Goal: Task Accomplishment & Management: Complete application form

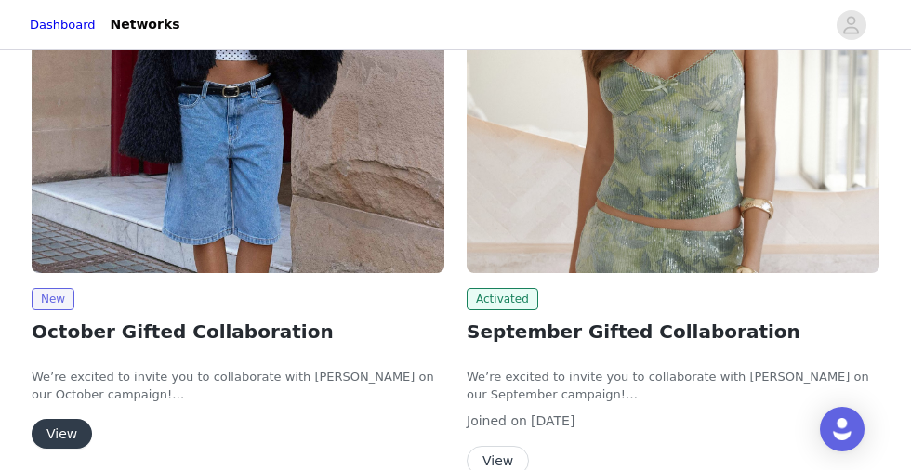
scroll to position [275, 0]
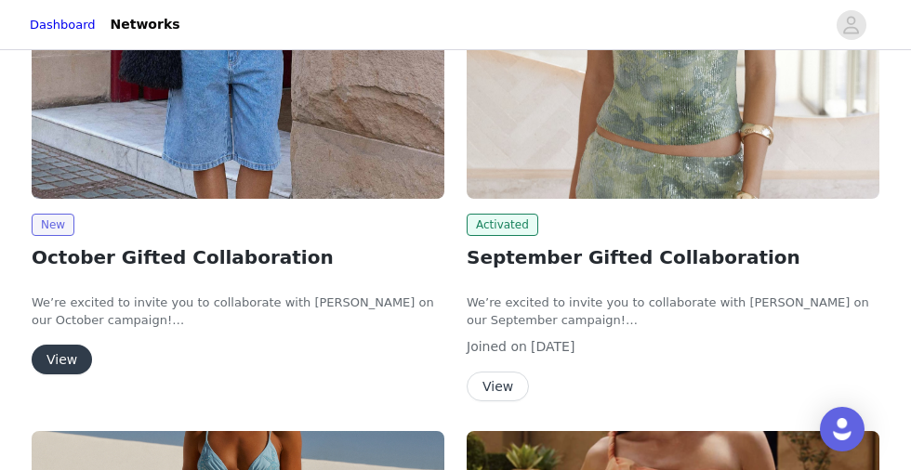
click at [503, 391] on button "View" at bounding box center [498, 387] width 62 height 30
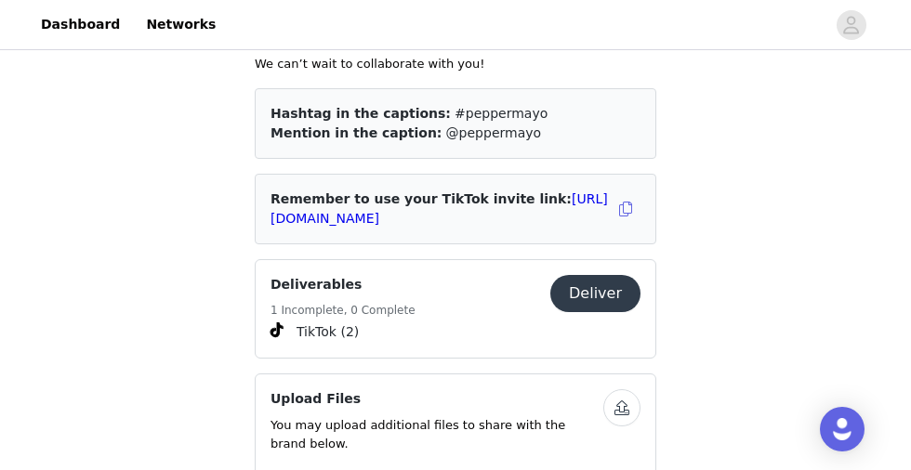
scroll to position [1053, 0]
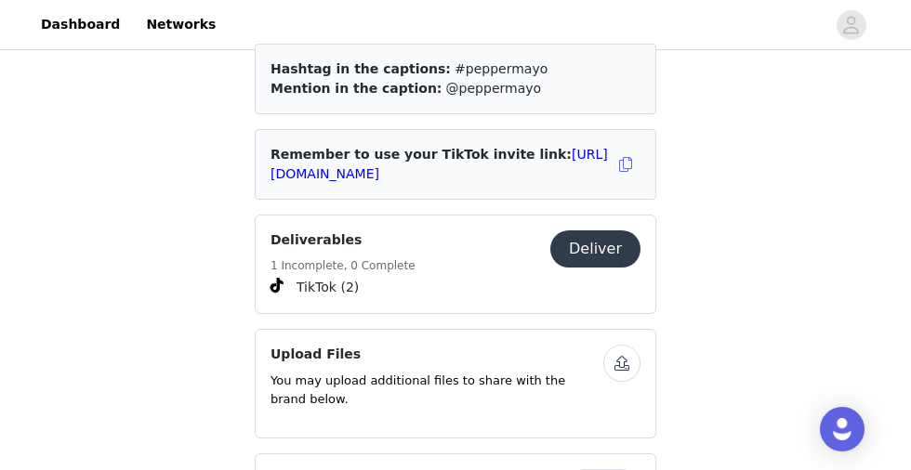
click at [438, 276] on span "TikTok (2)" at bounding box center [456, 287] width 370 height 22
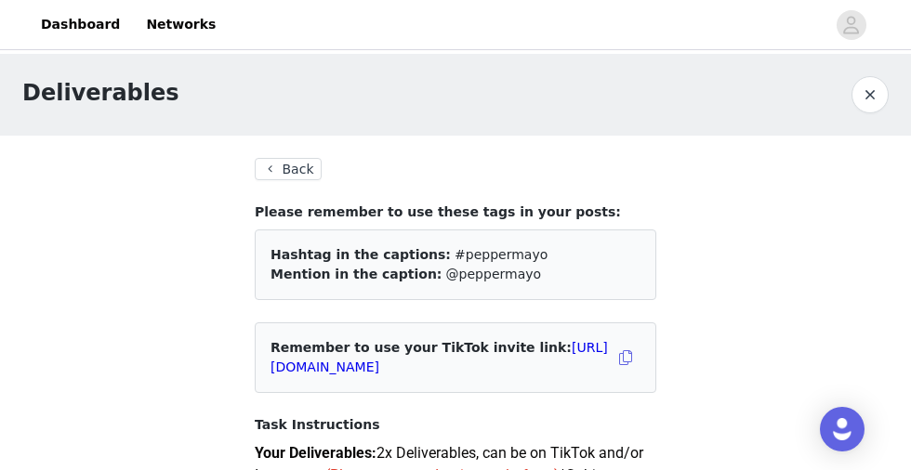
click at [271, 176] on button "Back" at bounding box center [288, 169] width 67 height 22
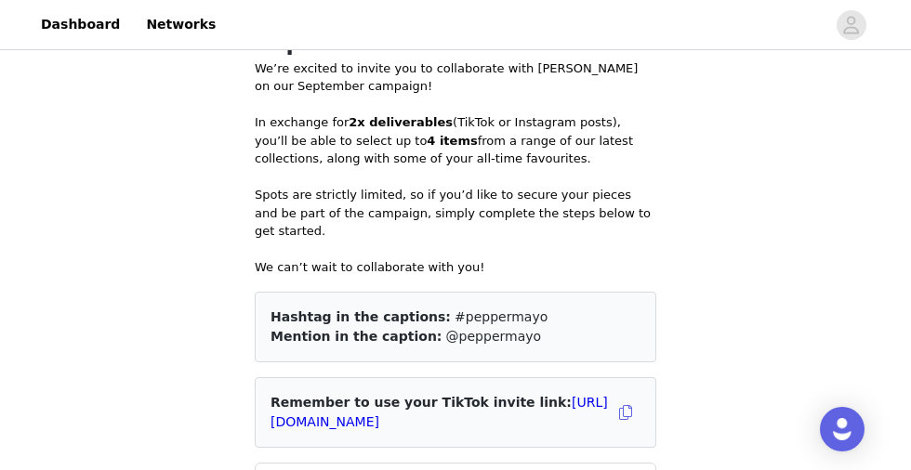
scroll to position [1016, 0]
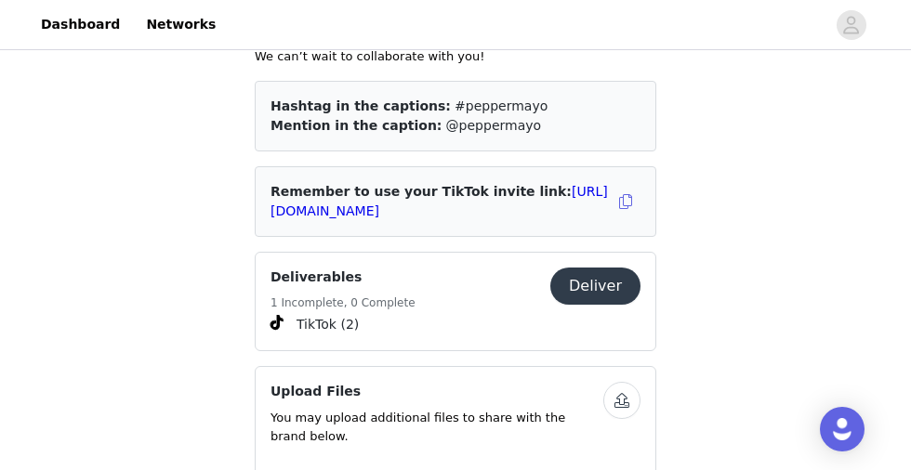
click at [579, 273] on button "Deliver" at bounding box center [595, 286] width 90 height 37
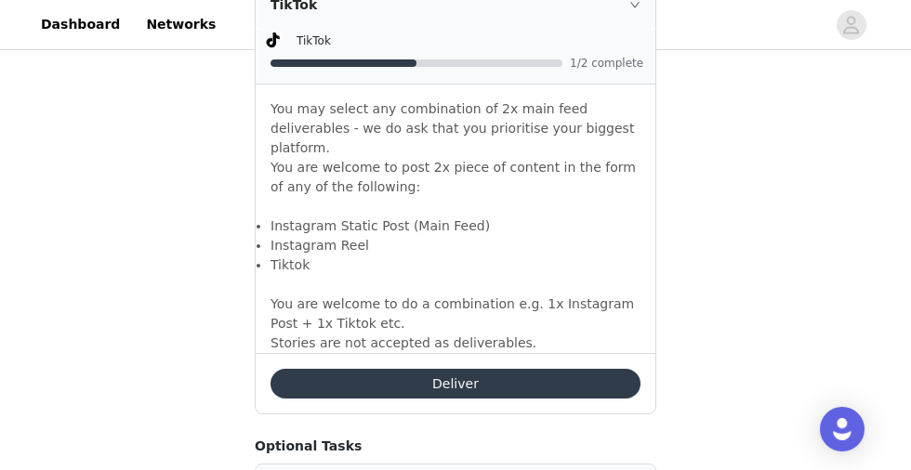
scroll to position [1398, 0]
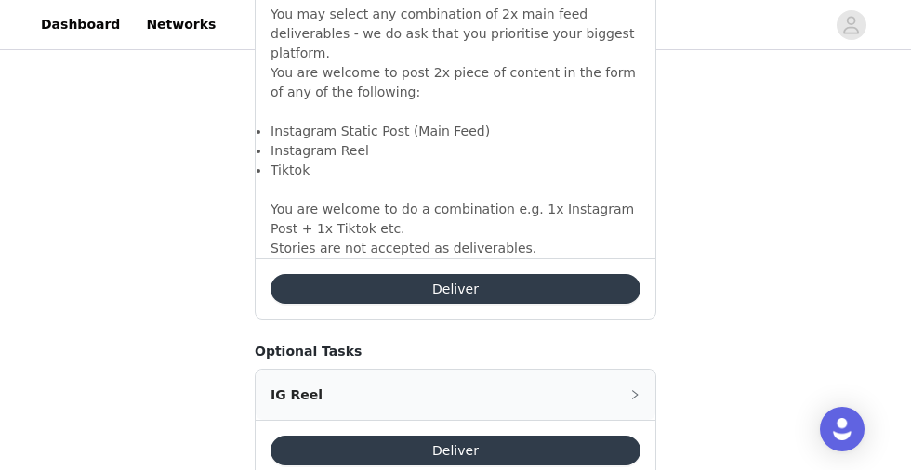
click at [579, 274] on button "Deliver" at bounding box center [456, 289] width 370 height 30
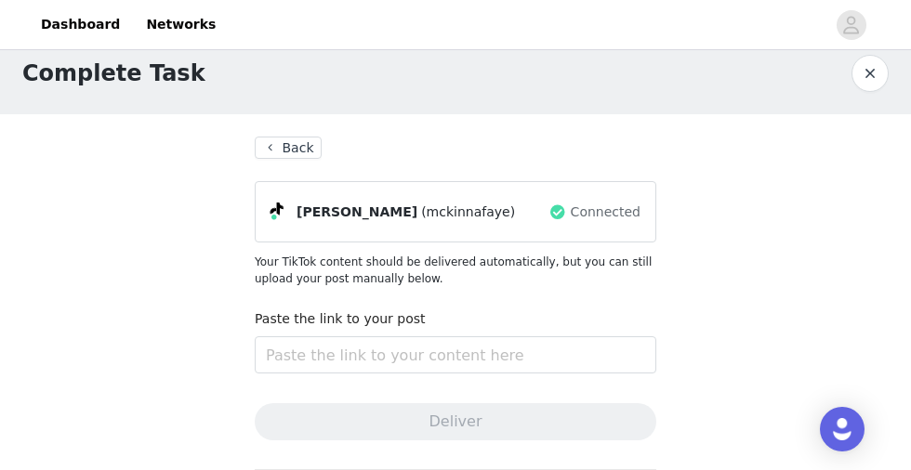
scroll to position [35, 0]
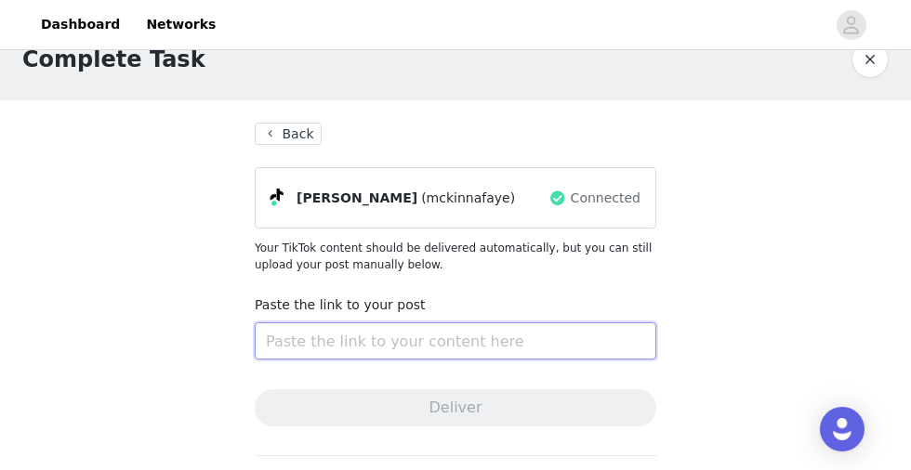
click at [332, 351] on input "text" at bounding box center [456, 341] width 402 height 37
paste input "https://www.tiktok.com/@mckinnafaye/video/7555881197428067614"
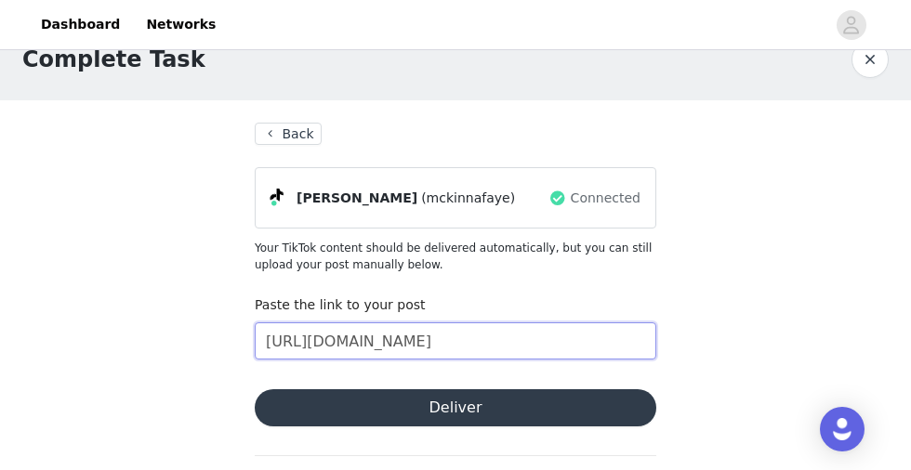
type input "https://www.tiktok.com/@mckinnafaye/video/7555881197428067614"
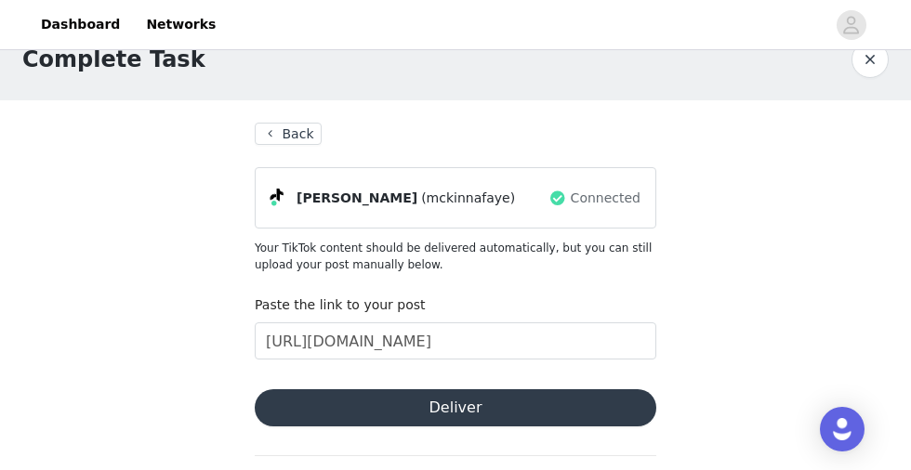
click at [368, 402] on button "Deliver" at bounding box center [456, 408] width 402 height 37
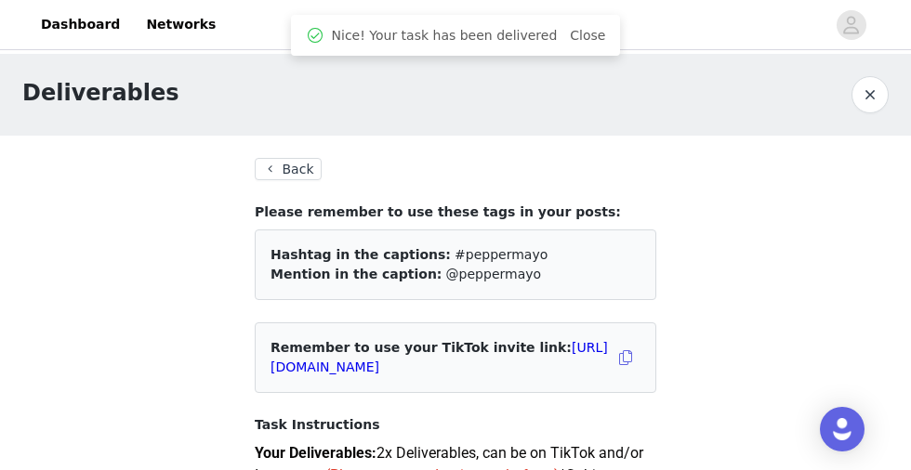
click at [291, 173] on button "Back" at bounding box center [288, 169] width 67 height 22
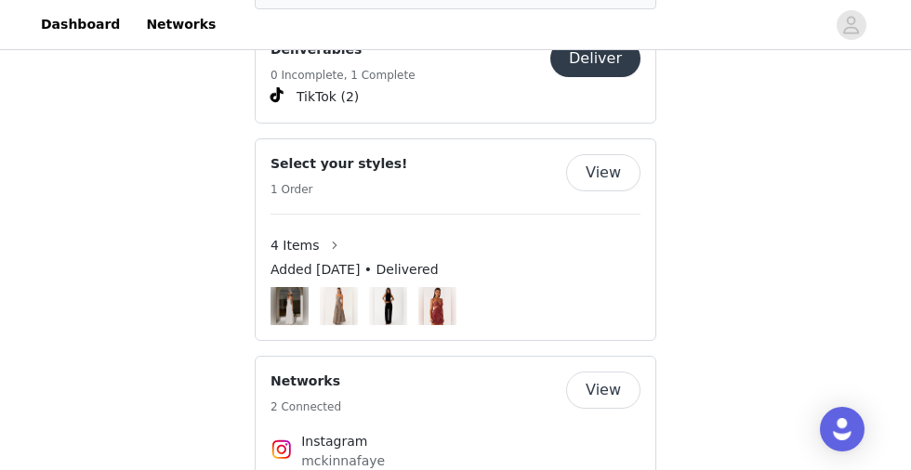
scroll to position [1245, 0]
click at [381, 291] on img at bounding box center [389, 305] width 28 height 38
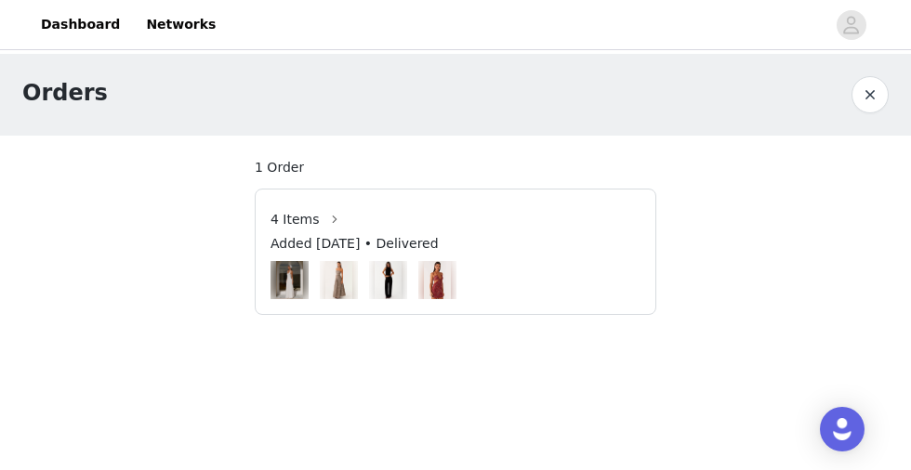
click at [394, 277] on img at bounding box center [389, 280] width 28 height 38
click at [330, 220] on button "button" at bounding box center [335, 220] width 30 height 30
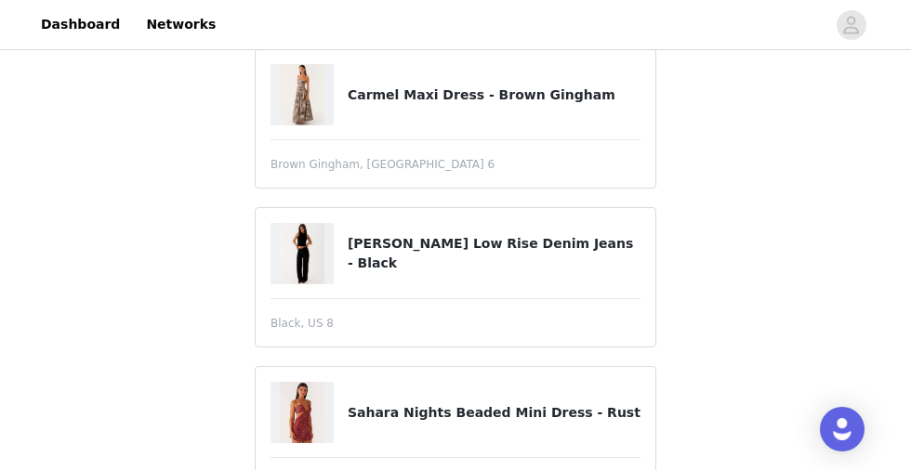
scroll to position [426, 0]
